Goal: Task Accomplishment & Management: Use online tool/utility

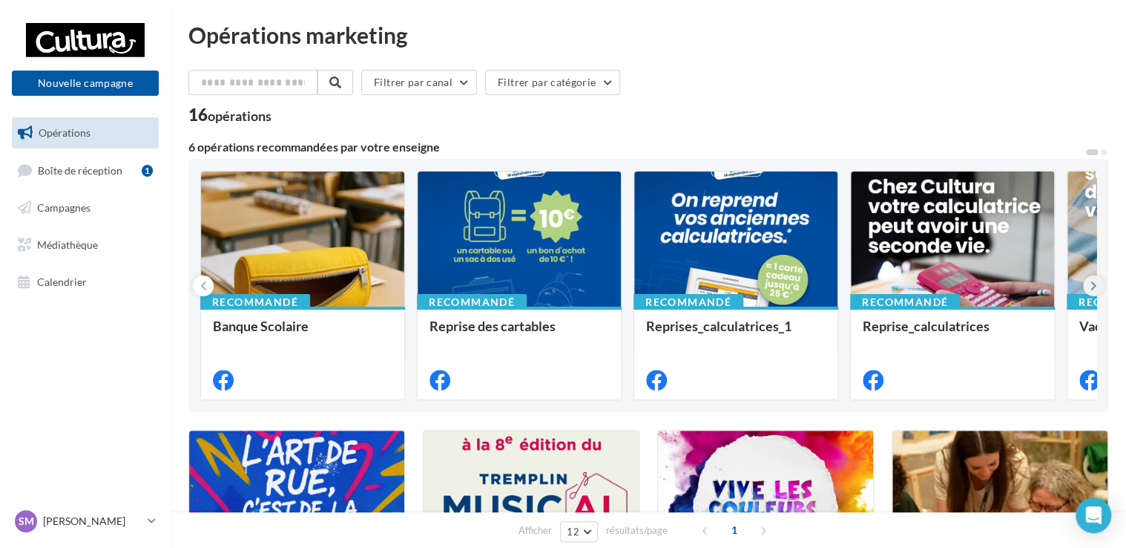
click at [1095, 282] on icon at bounding box center [1094, 285] width 7 height 15
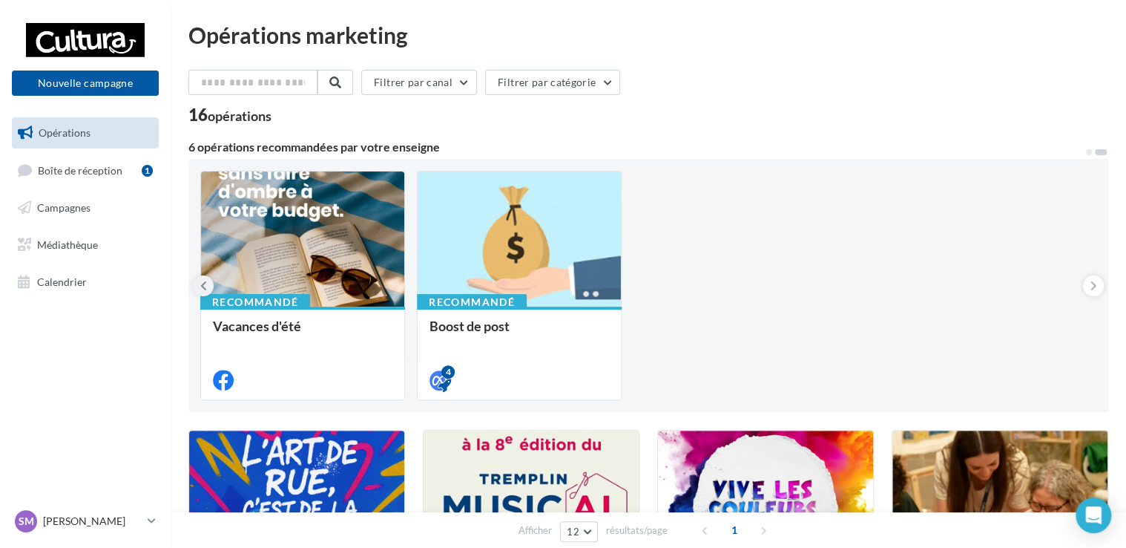
click at [202, 286] on icon at bounding box center [203, 285] width 7 height 15
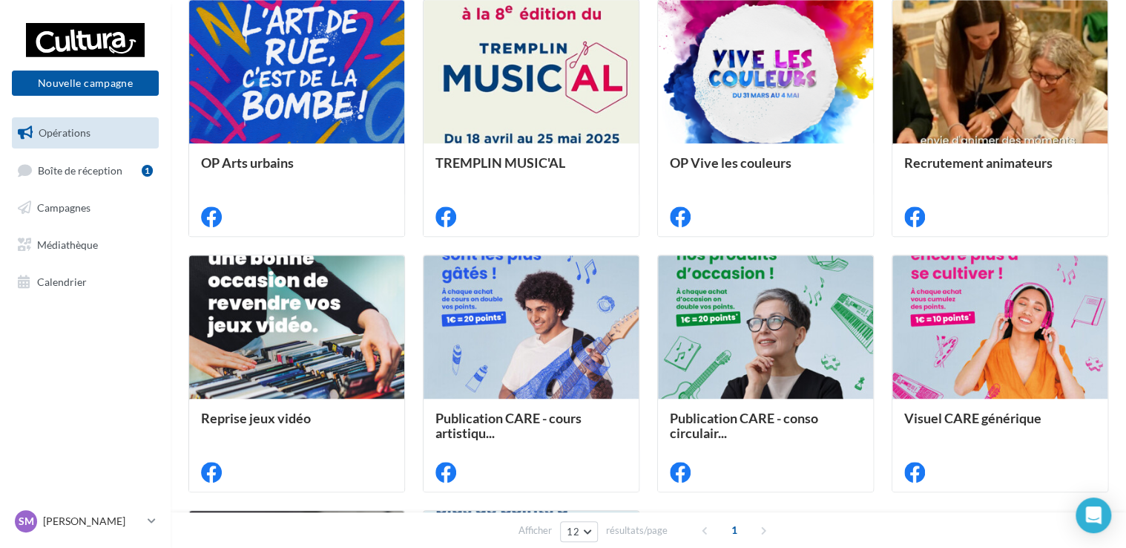
scroll to position [435, 0]
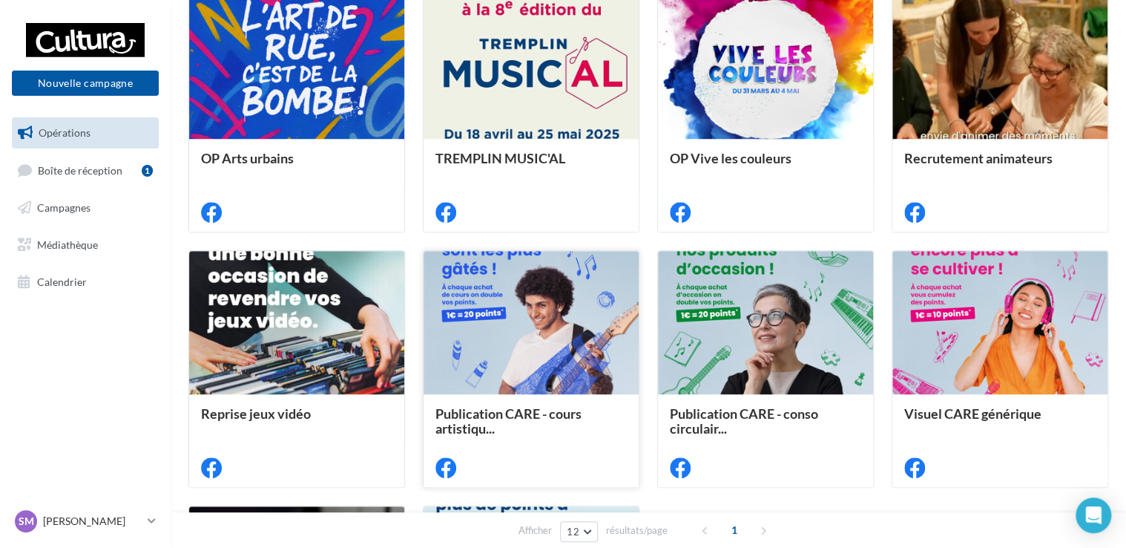
click at [545, 347] on div at bounding box center [531, 323] width 215 height 145
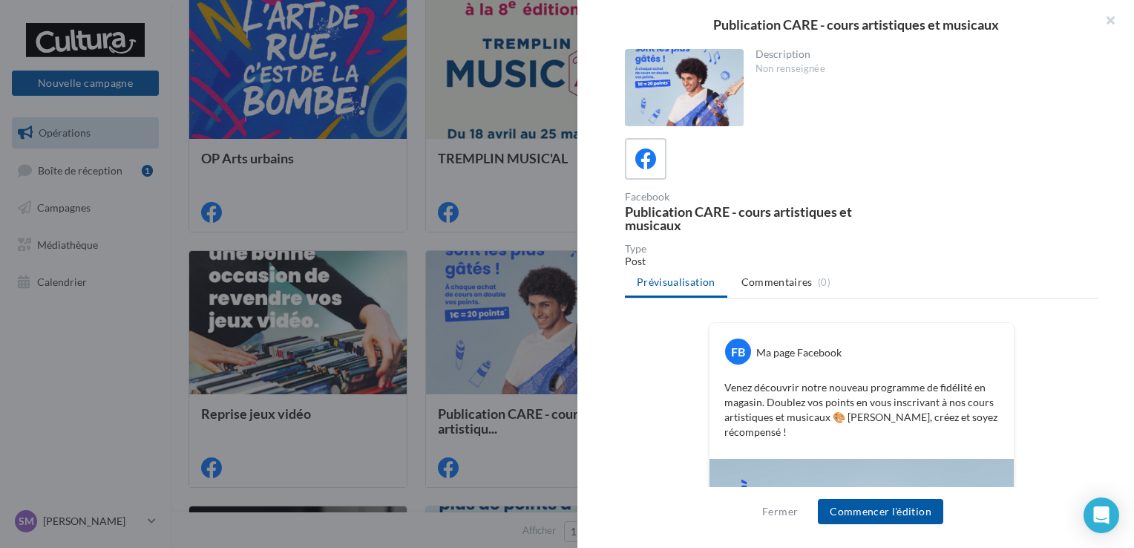
click at [657, 101] on div at bounding box center [684, 87] width 119 height 77
click at [650, 74] on div at bounding box center [684, 87] width 119 height 77
click at [770, 511] on button "Fermer" at bounding box center [779, 511] width 47 height 18
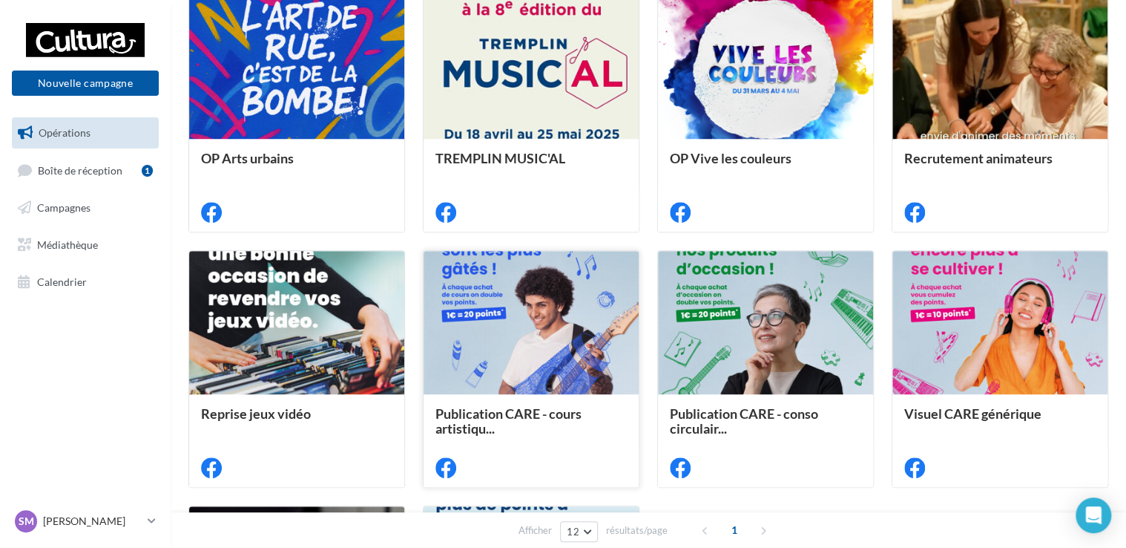
click at [522, 285] on div at bounding box center [531, 323] width 215 height 145
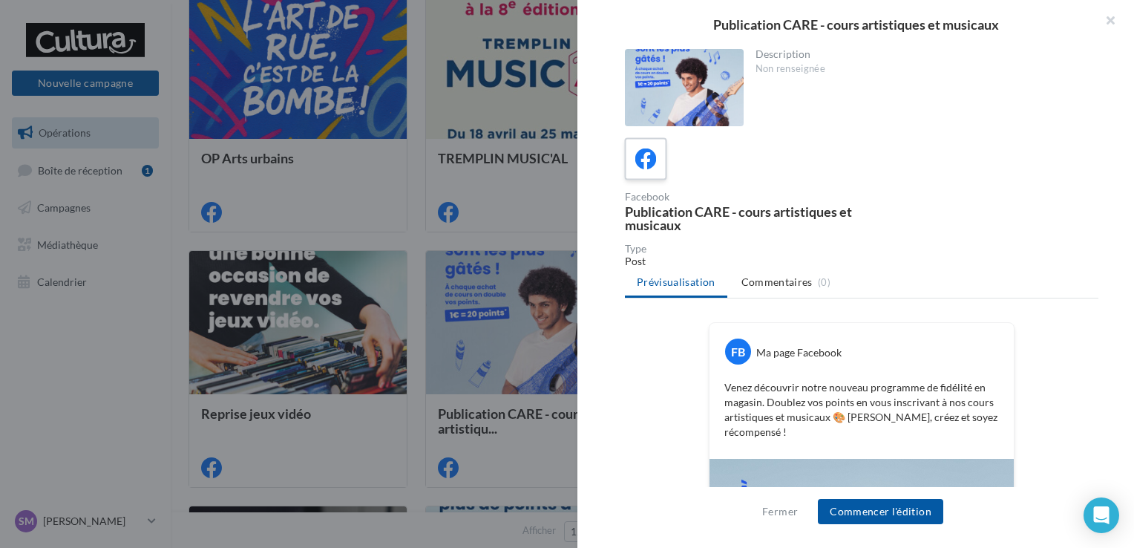
click at [646, 156] on icon at bounding box center [646, 159] width 22 height 22
click at [775, 514] on button "Fermer" at bounding box center [779, 511] width 47 height 18
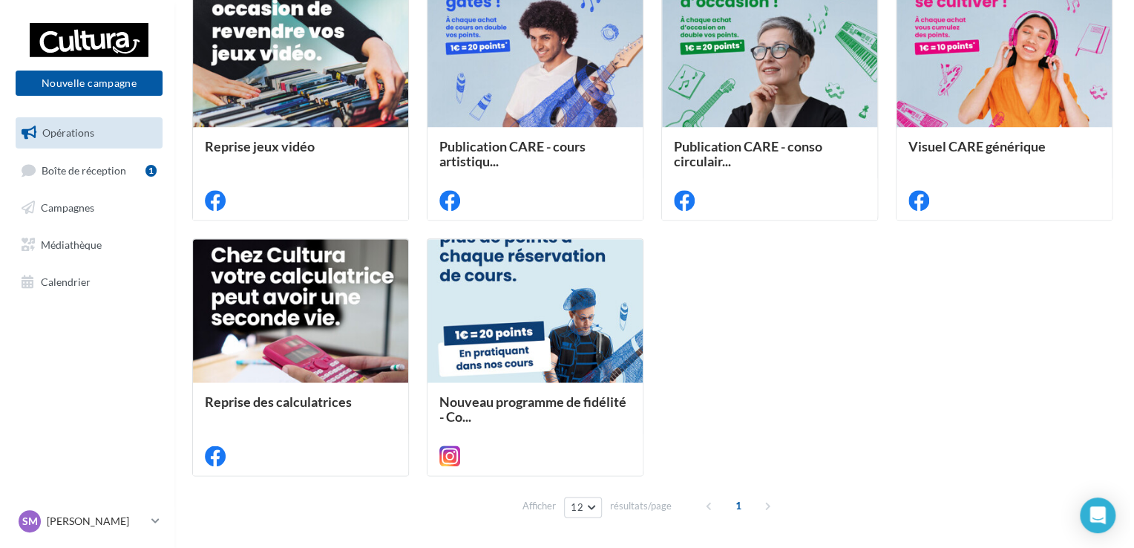
scroll to position [732, 0]
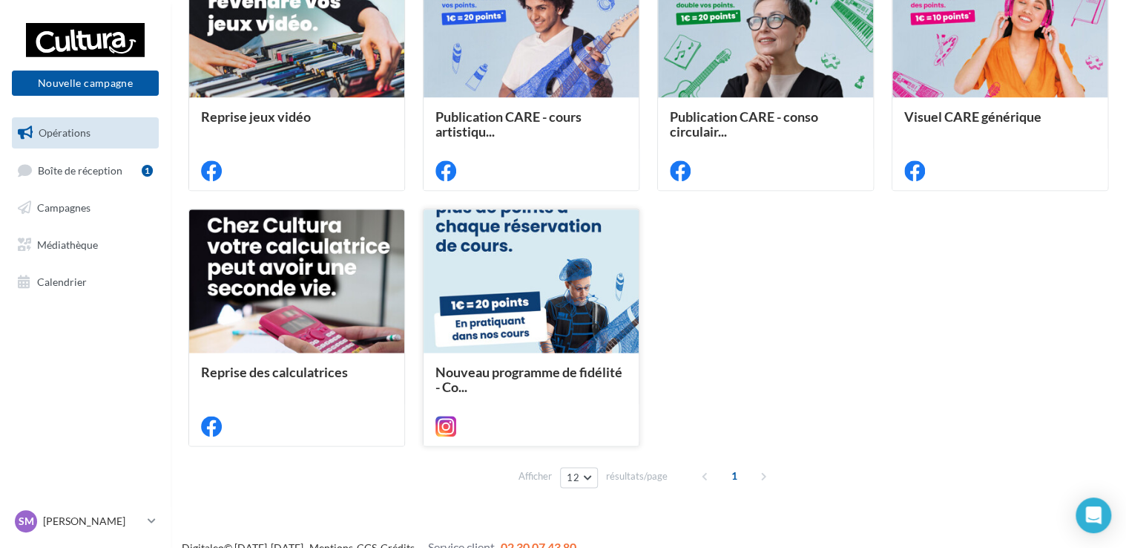
click at [558, 289] on div at bounding box center [531, 281] width 215 height 145
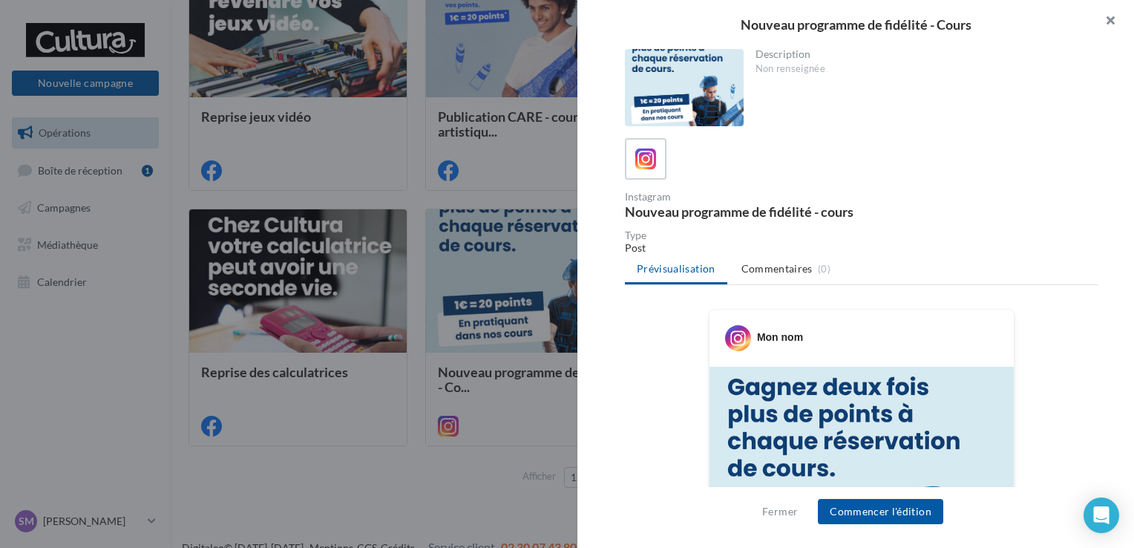
click at [1110, 15] on button "button" at bounding box center [1104, 22] width 59 height 45
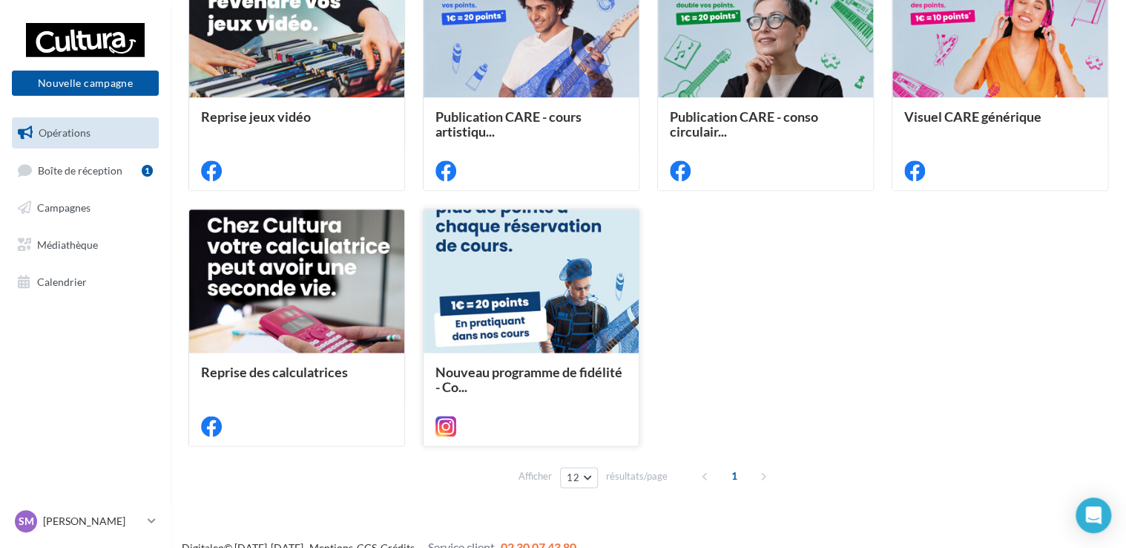
click at [447, 303] on div at bounding box center [531, 281] width 215 height 145
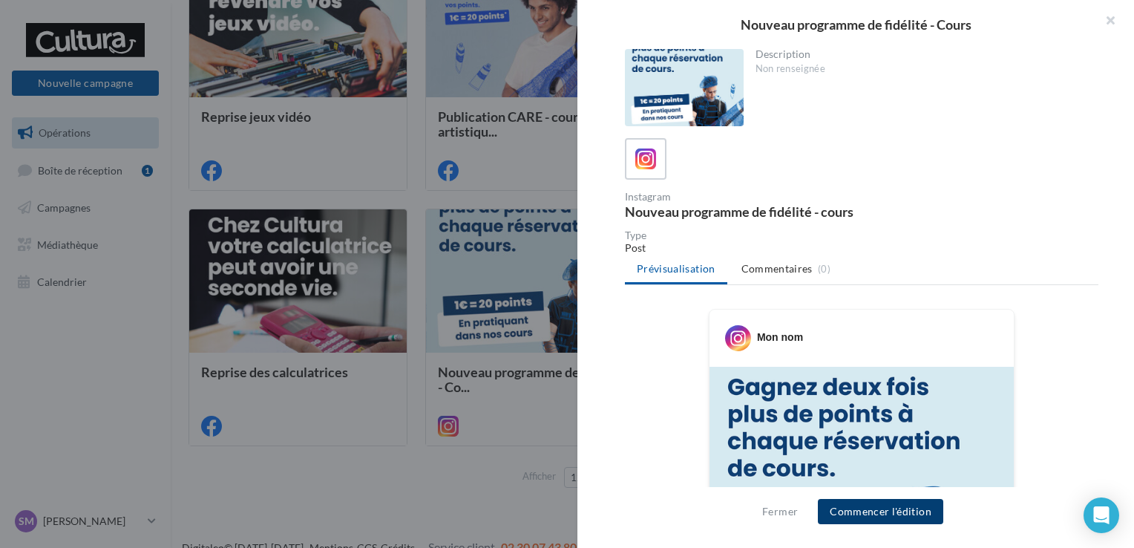
click at [880, 513] on button "Commencer l'édition" at bounding box center [880, 511] width 125 height 25
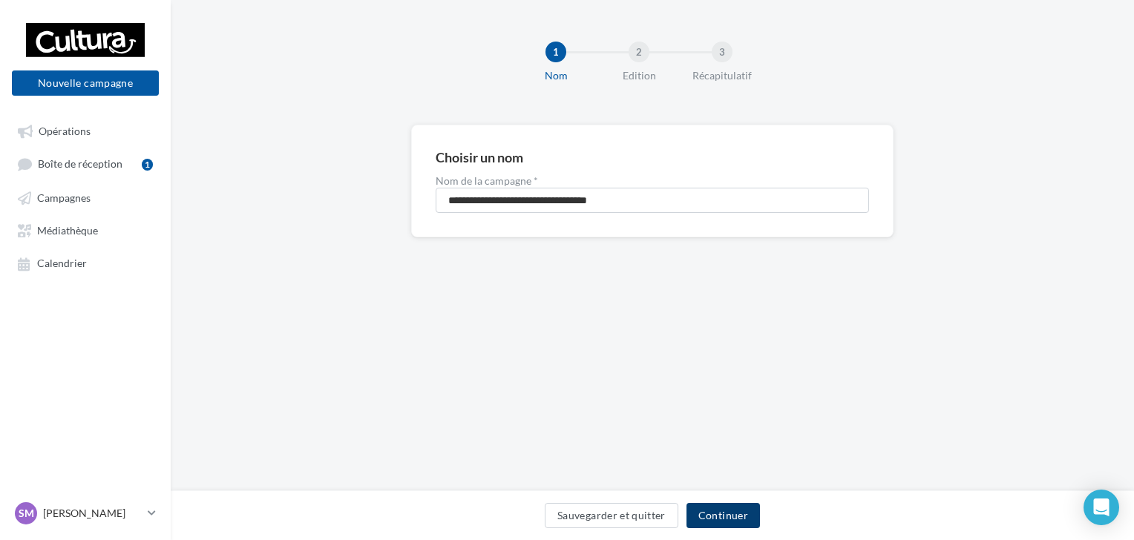
click at [733, 515] on button "Continuer" at bounding box center [722, 515] width 73 height 25
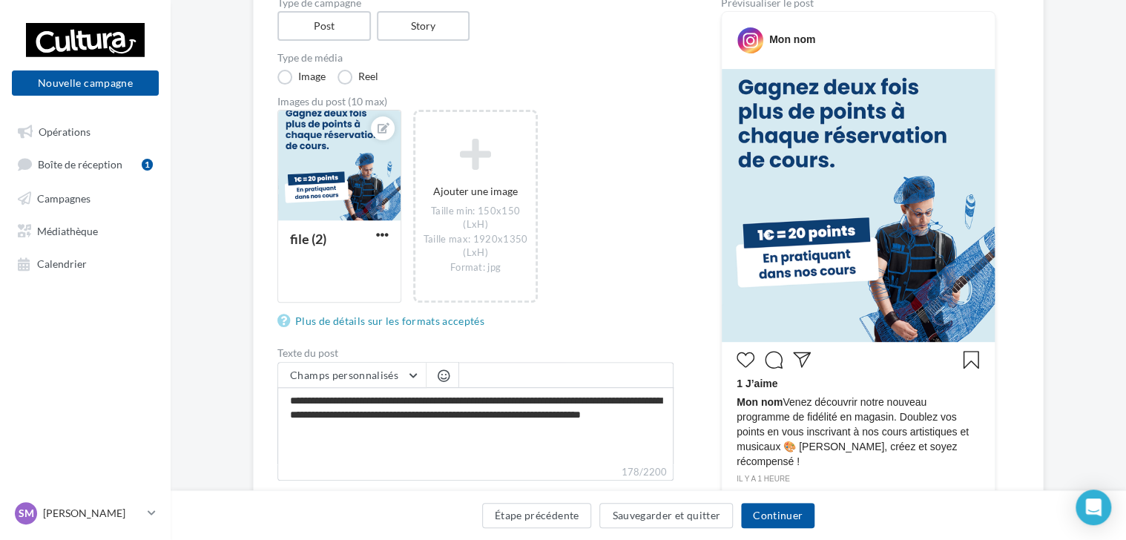
scroll to position [178, 0]
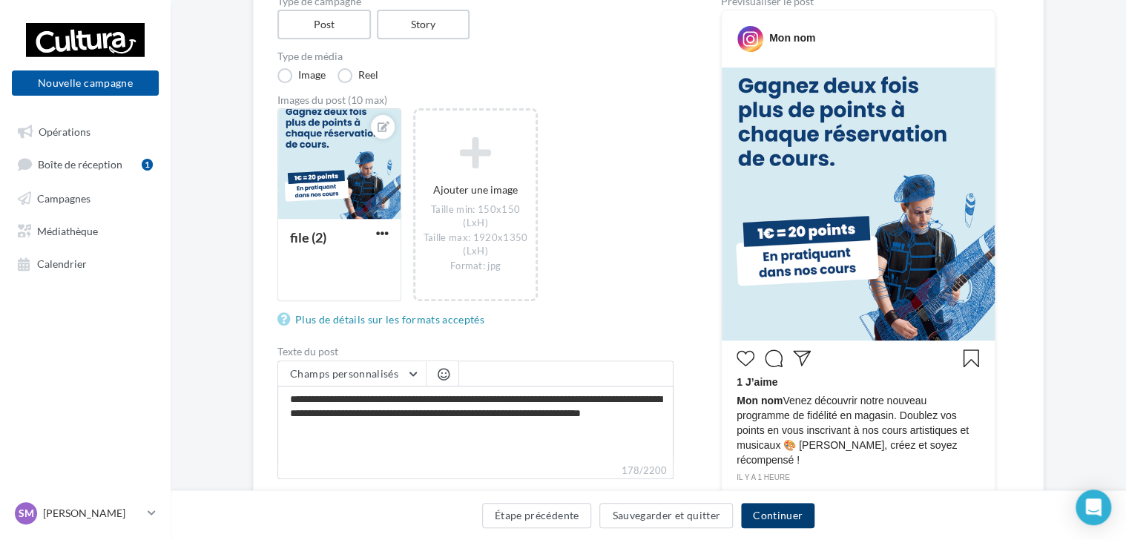
click at [768, 512] on button "Continuer" at bounding box center [777, 515] width 73 height 25
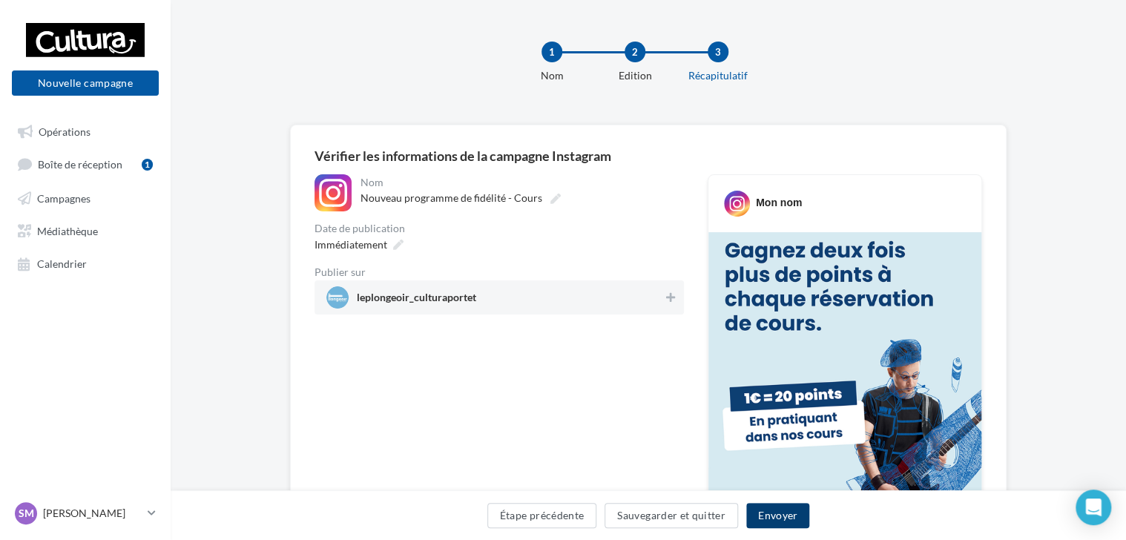
click at [775, 516] on button "Envoyer" at bounding box center [778, 515] width 63 height 25
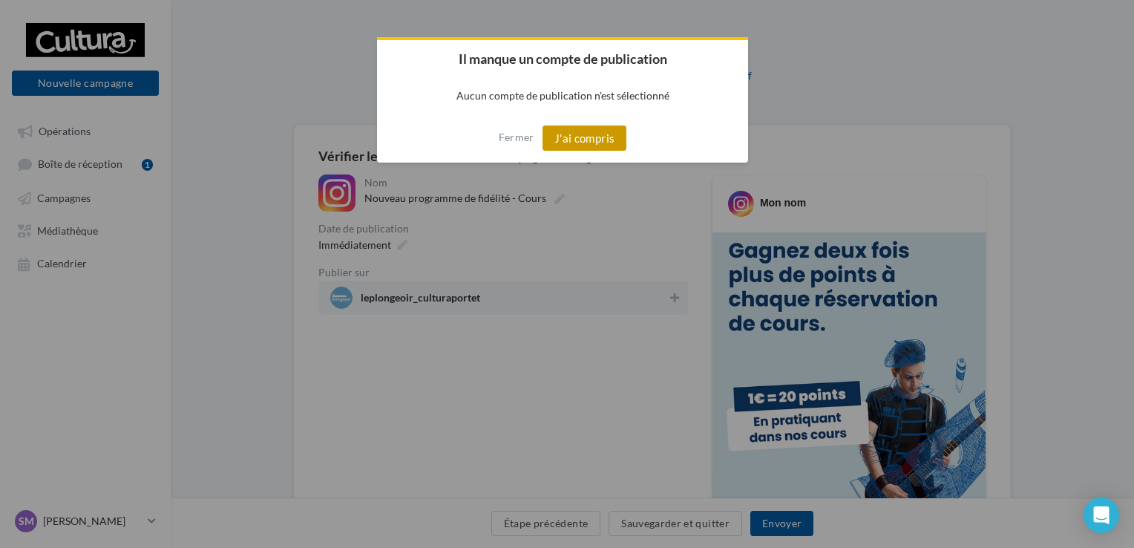
click at [579, 139] on button "J'ai compris" at bounding box center [584, 137] width 85 height 25
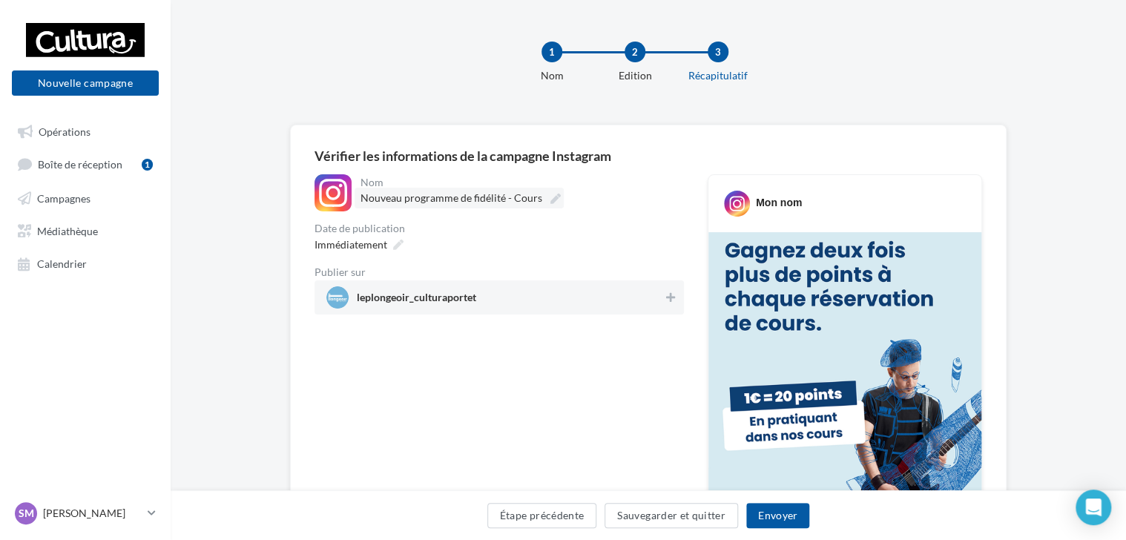
click at [551, 203] on icon at bounding box center [556, 199] width 10 height 10
click at [491, 203] on input "**********" at bounding box center [426, 200] width 131 height 25
click at [426, 304] on span "leplongeoir_culturaportet" at bounding box center [416, 300] width 119 height 16
click at [439, 306] on span "leplongeoir_culturaportet" at bounding box center [416, 300] width 119 height 16
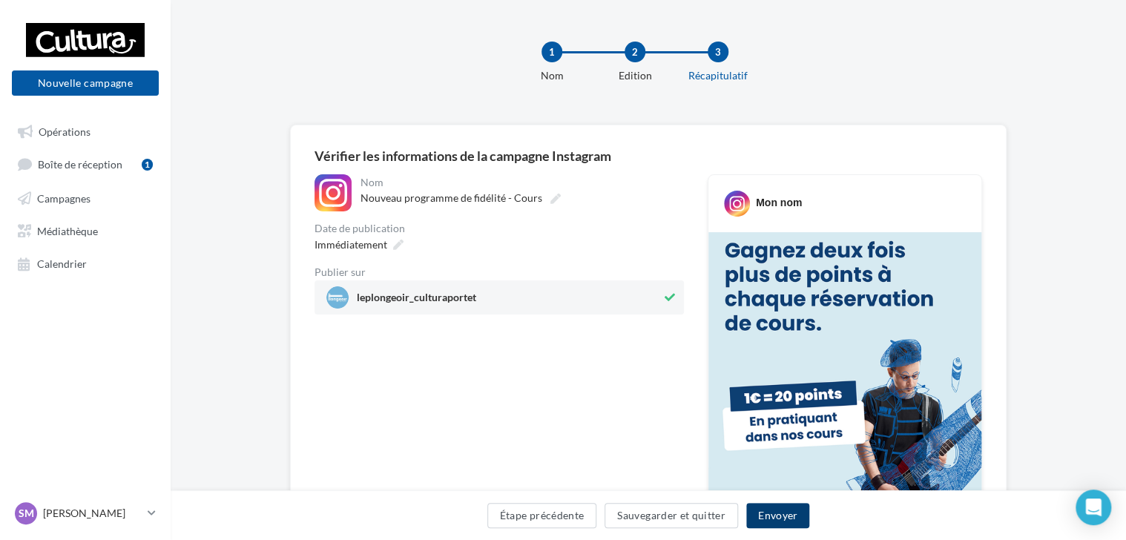
click at [765, 515] on button "Envoyer" at bounding box center [778, 515] width 63 height 25
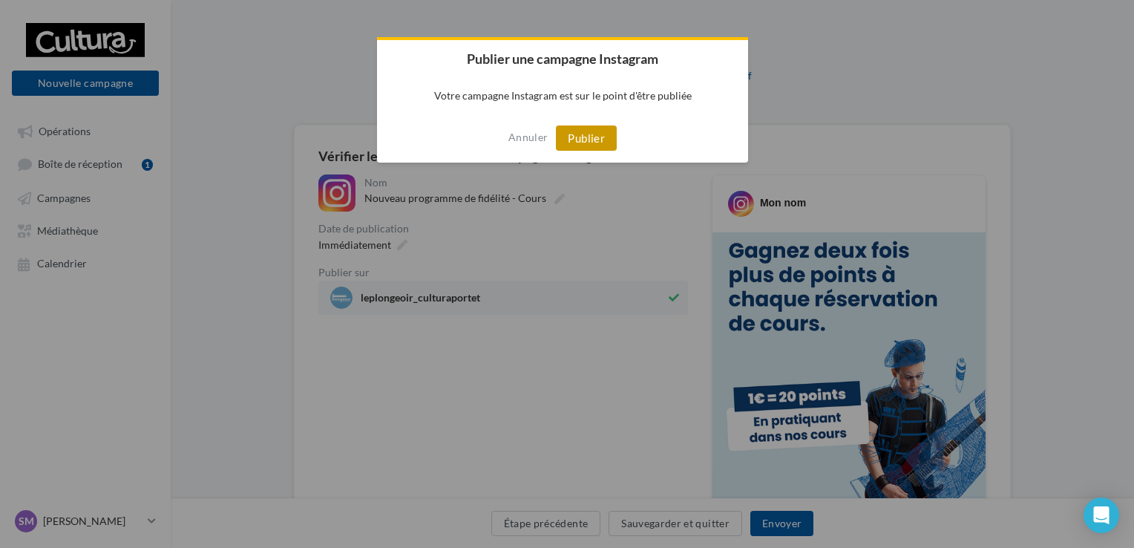
click at [587, 141] on button "Publier" at bounding box center [586, 137] width 61 height 25
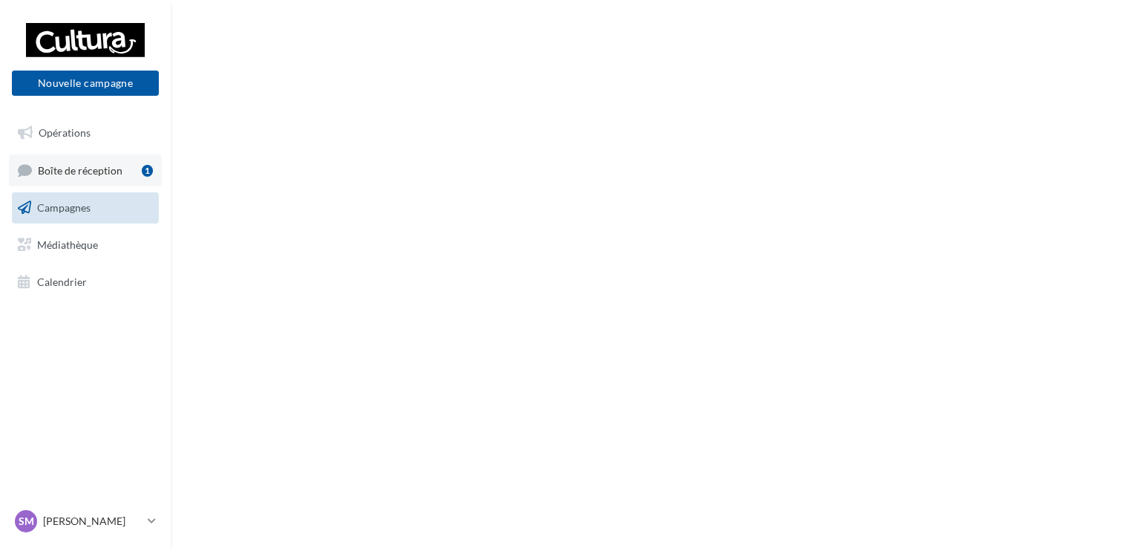
click at [85, 171] on span "Boîte de réception" at bounding box center [80, 169] width 85 height 13
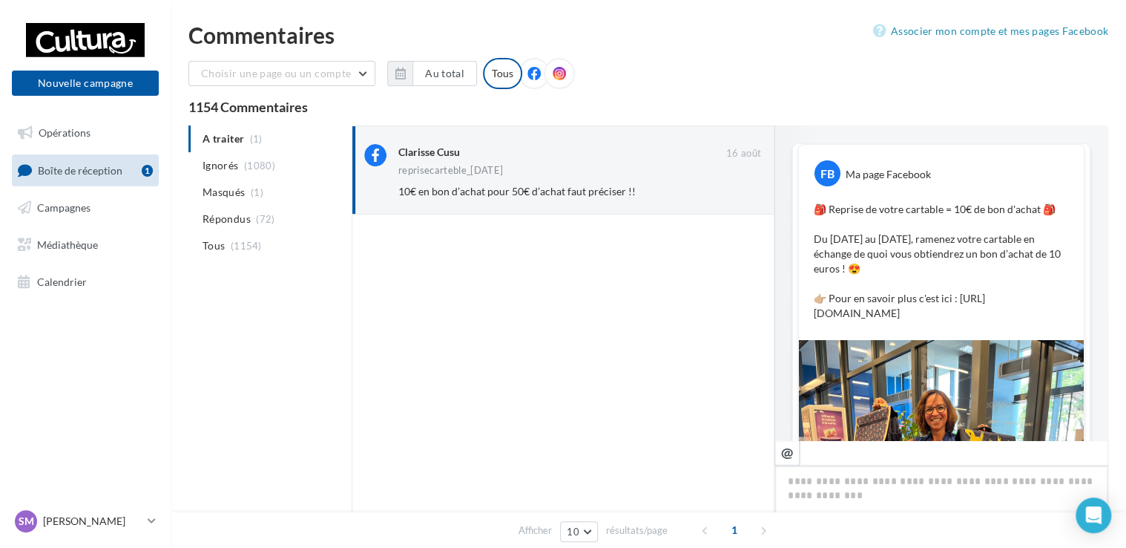
scroll to position [278, 0]
